Goal: Download file/media

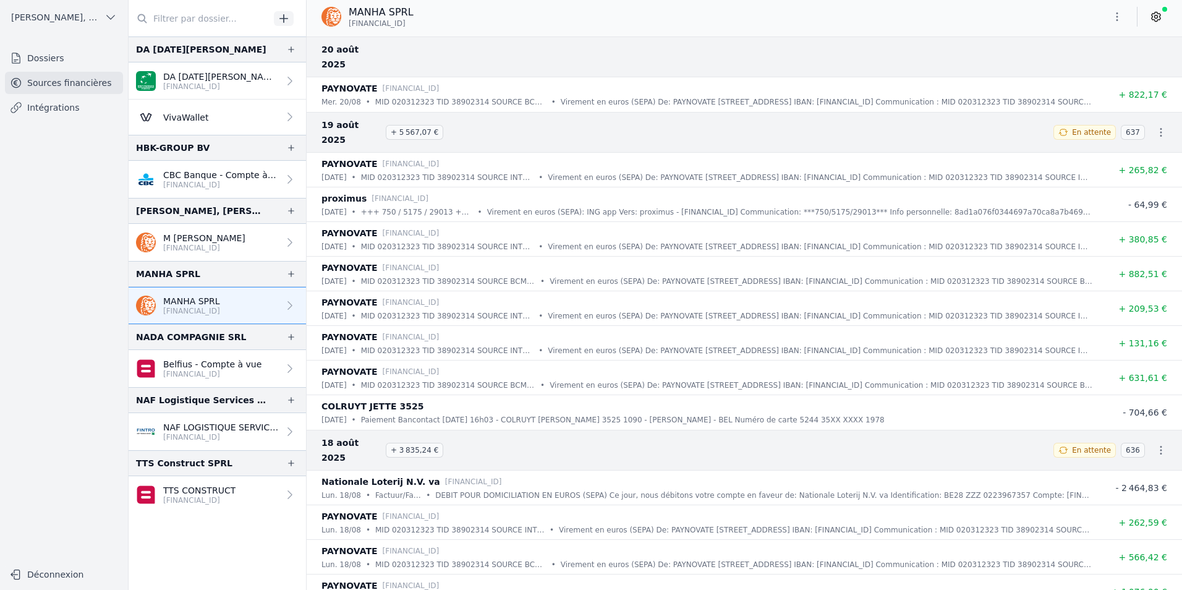
click at [1117, 15] on icon "button" at bounding box center [1117, 17] width 12 height 12
click at [1087, 64] on button "Exporter" at bounding box center [1087, 65] width 89 height 23
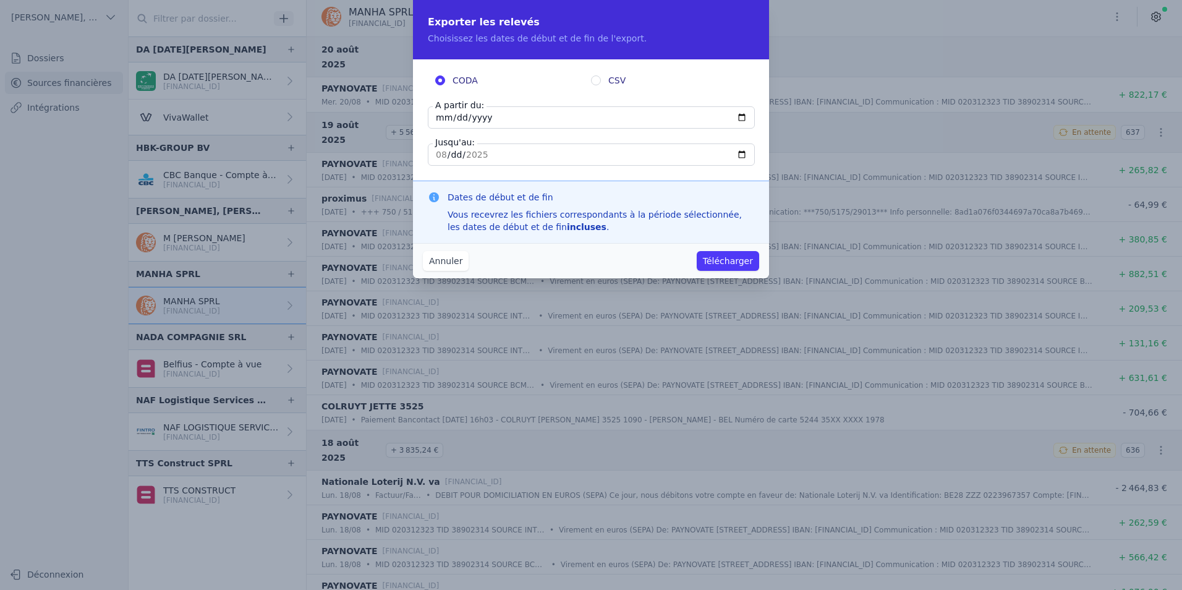
click at [444, 116] on input "[DATE]" at bounding box center [591, 117] width 327 height 22
type input "[DATE]"
click at [446, 152] on input "[DATE]" at bounding box center [591, 154] width 327 height 22
type input "[DATE]"
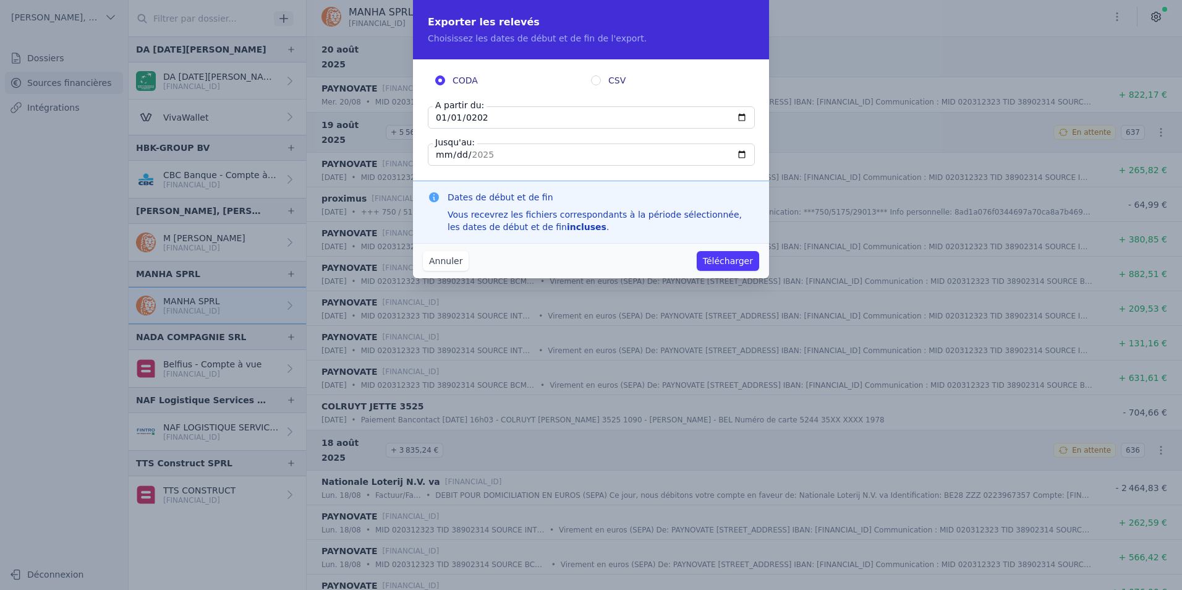
type input "[DATE]"
click at [674, 135] on fieldset "CODA CSV A partir du: [DATE] Jusqu'au: [DATE]" at bounding box center [591, 119] width 326 height 91
click at [728, 263] on button "Télécharger" at bounding box center [728, 261] width 62 height 20
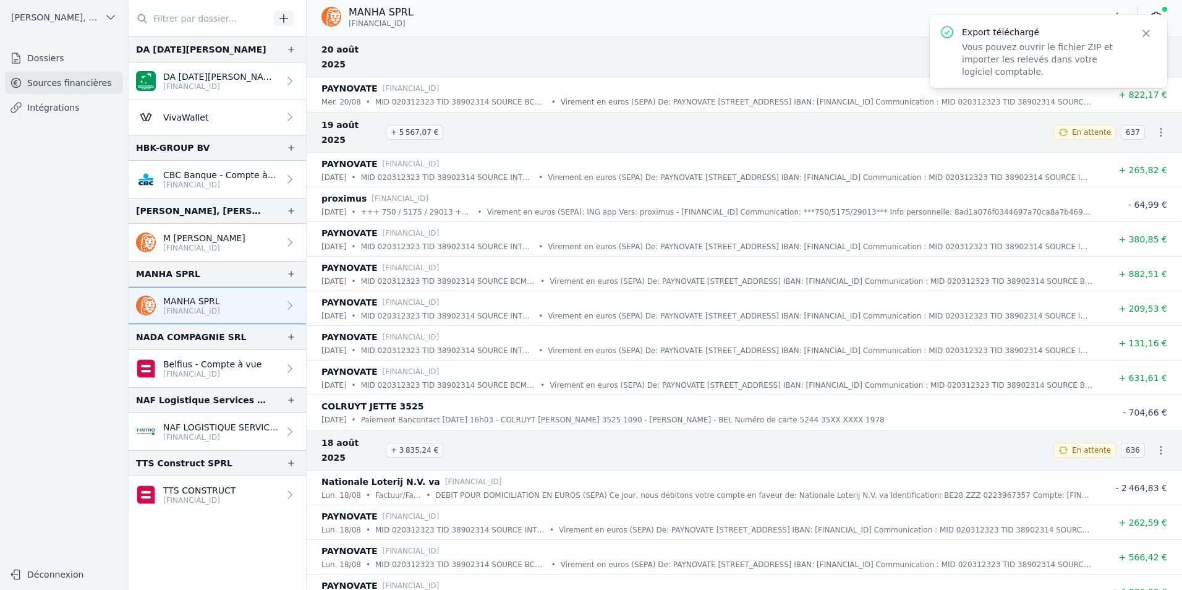
click at [224, 84] on p "[FINANCIAL_ID]" at bounding box center [221, 87] width 116 height 10
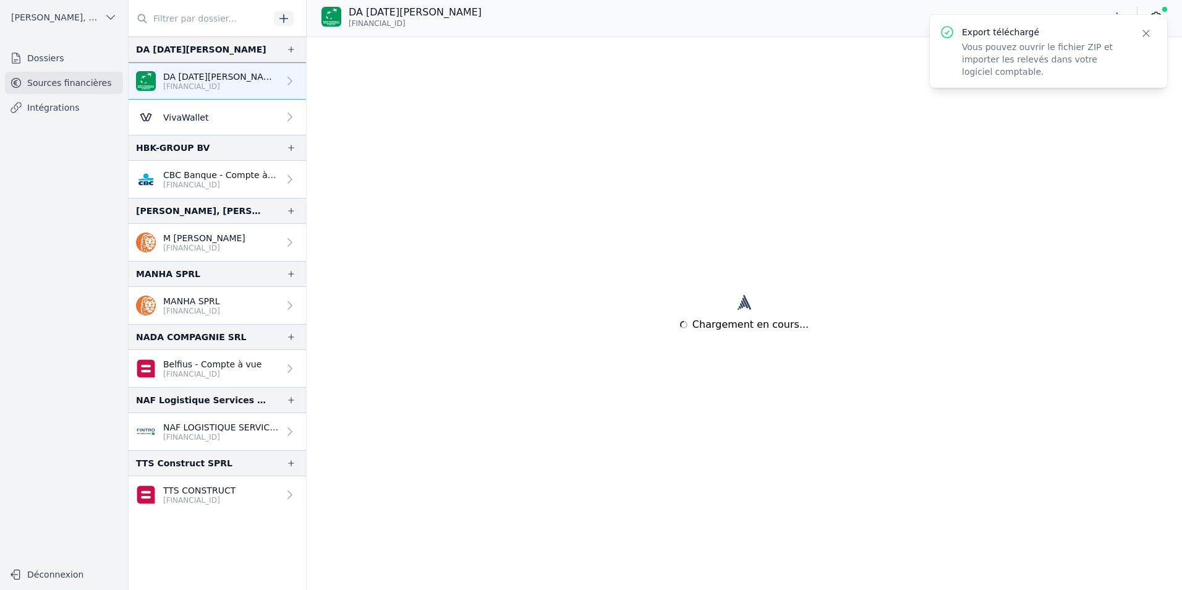
click at [224, 122] on link "VivaWallet" at bounding box center [217, 117] width 177 height 35
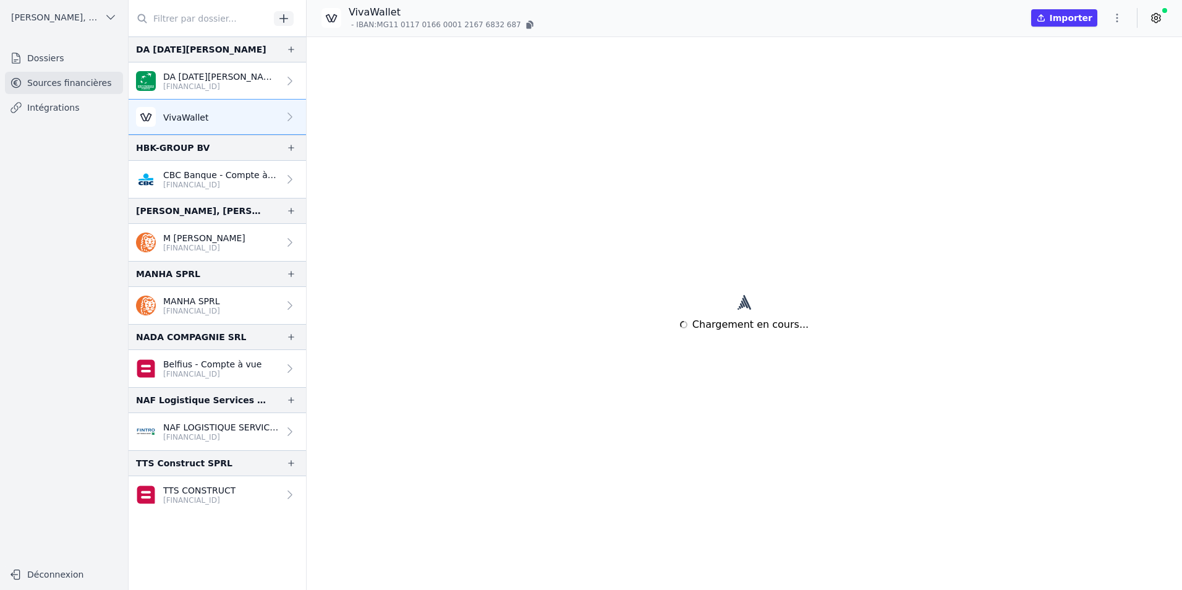
click at [228, 119] on link "VivaWallet" at bounding box center [217, 117] width 177 height 35
click at [1120, 20] on icon "button" at bounding box center [1117, 18] width 12 height 12
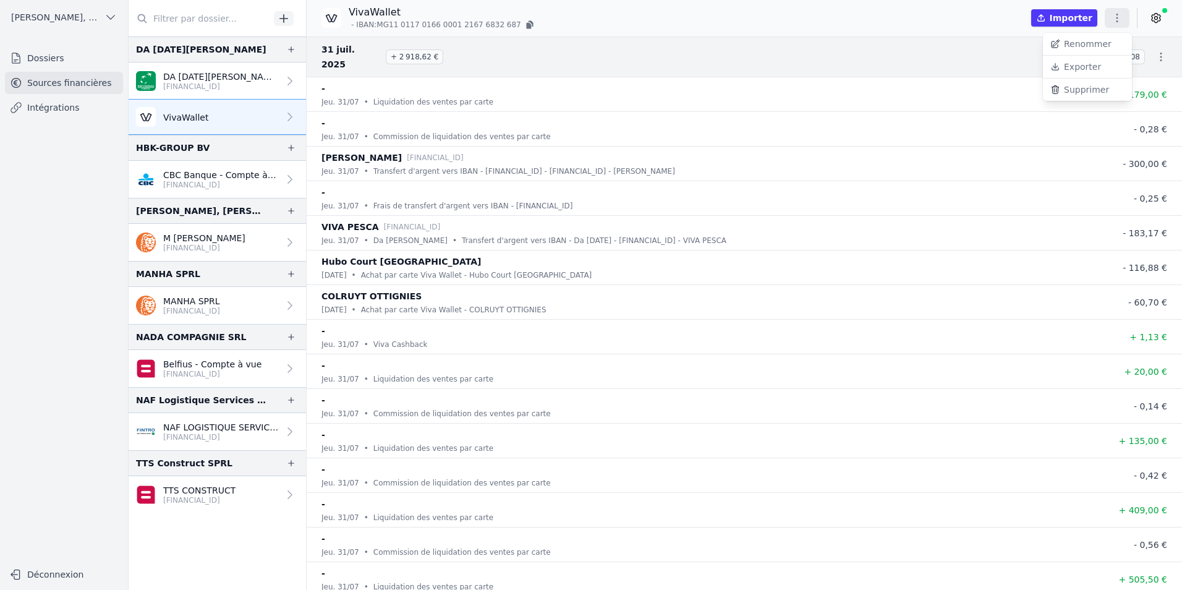
click at [1094, 61] on button "Exporter" at bounding box center [1087, 67] width 89 height 23
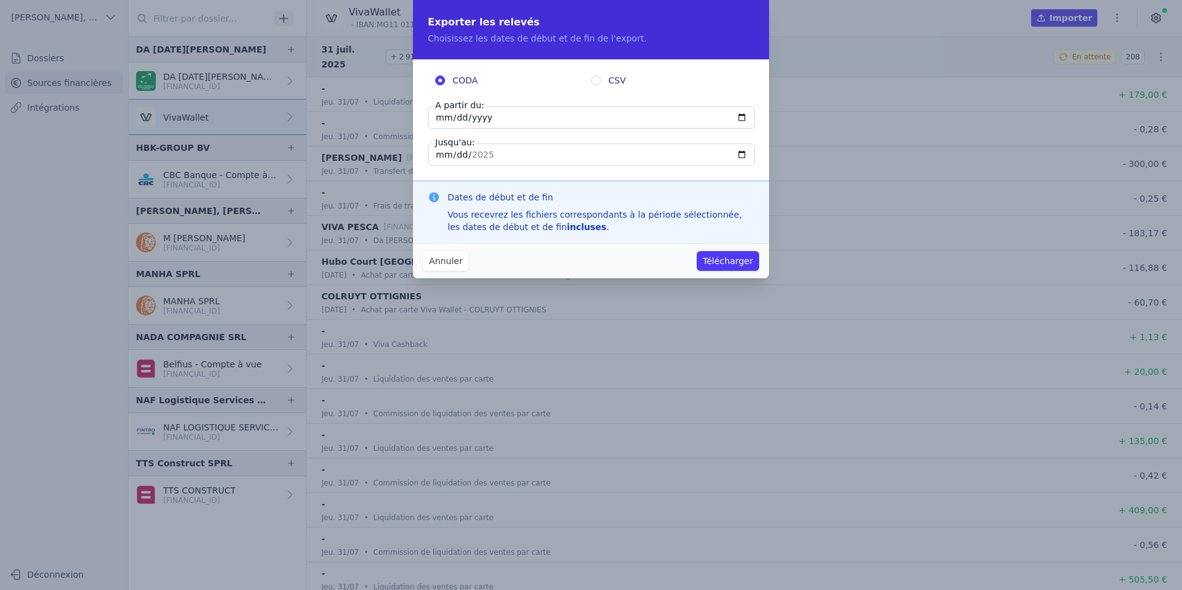
click at [483, 124] on input "[DATE]" at bounding box center [591, 117] width 327 height 22
type input "[DATE]"
click at [443, 147] on label "Jusqu'au:" at bounding box center [455, 142] width 45 height 12
click at [443, 147] on input "[DATE]" at bounding box center [591, 154] width 327 height 22
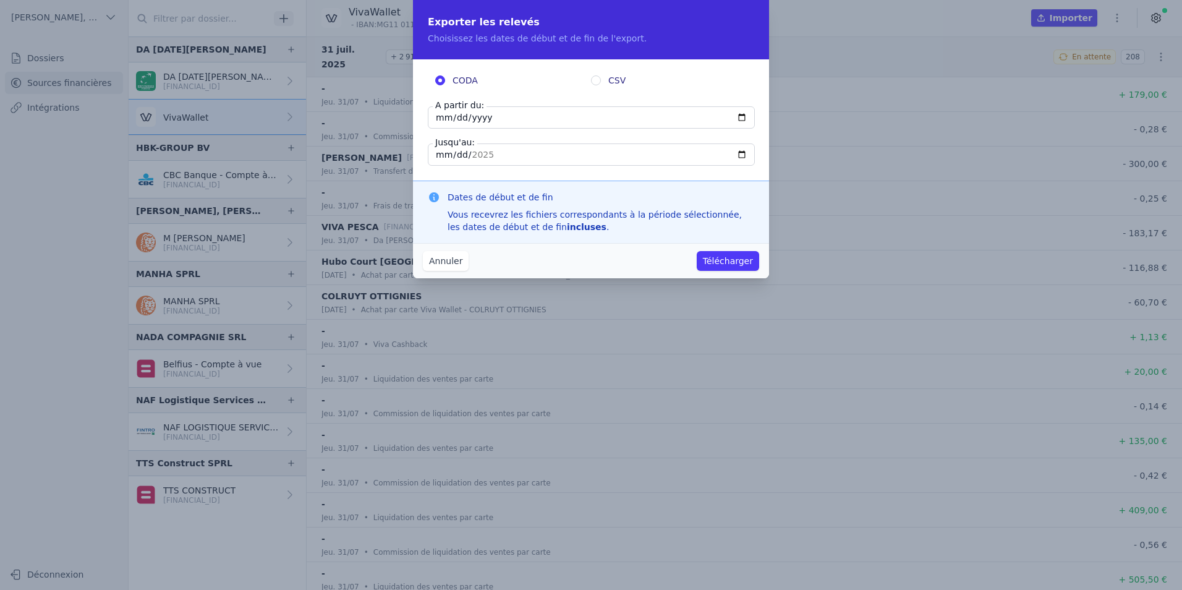
type input "[DATE]"
click at [731, 172] on div "CODA CSV A partir du: [DATE] Jusqu'au: [DATE]" at bounding box center [591, 119] width 356 height 121
click at [733, 264] on button "Télécharger" at bounding box center [728, 261] width 62 height 20
